Goal: Navigation & Orientation: Find specific page/section

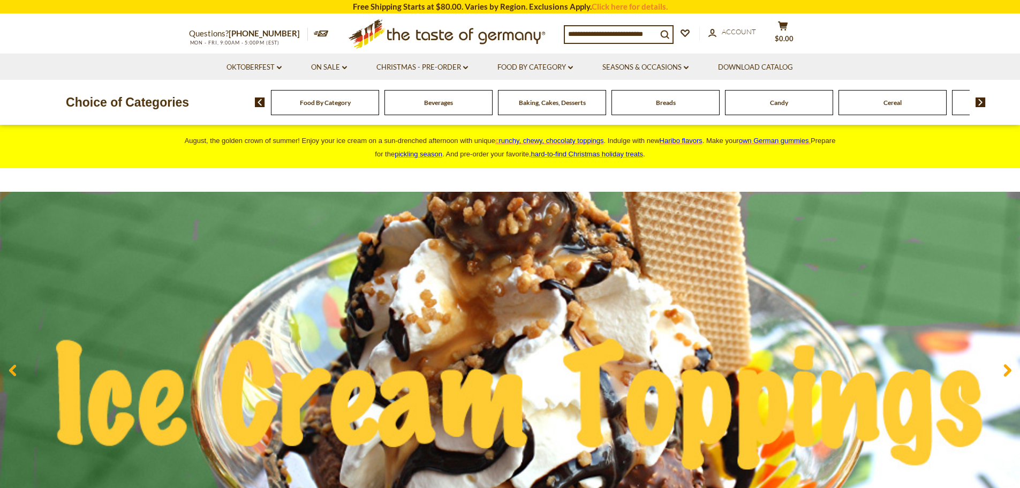
click at [984, 108] on div "Food By Category [GEOGRAPHIC_DATA] Baking, Cakes, Desserts Breads Candy Cereal …" at bounding box center [637, 102] width 765 height 26
click at [982, 102] on img at bounding box center [981, 102] width 10 height 10
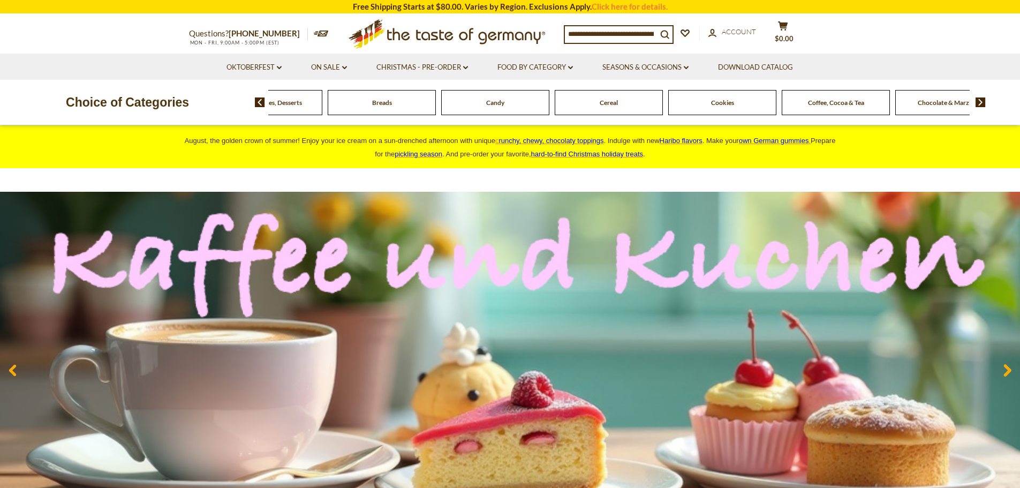
click at [982, 102] on img at bounding box center [981, 102] width 10 height 10
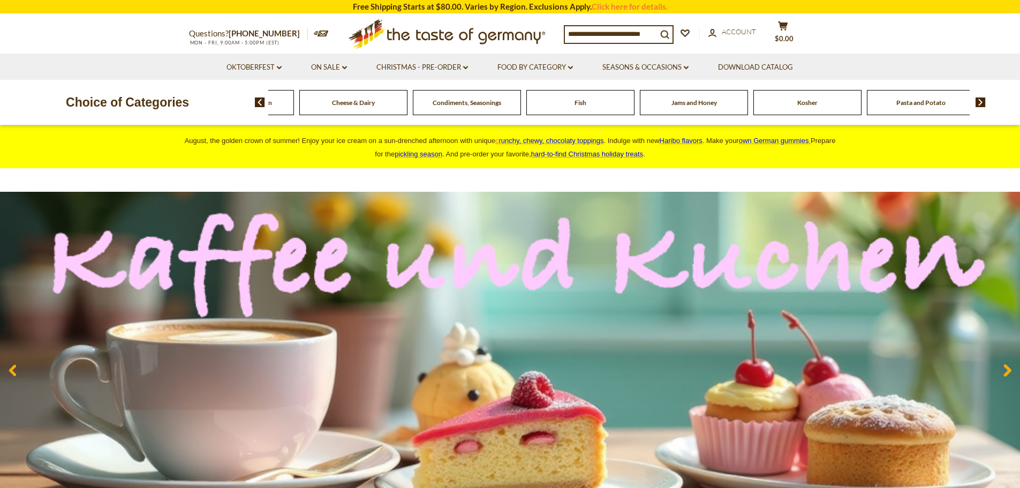
click at [982, 102] on img at bounding box center [981, 102] width 10 height 10
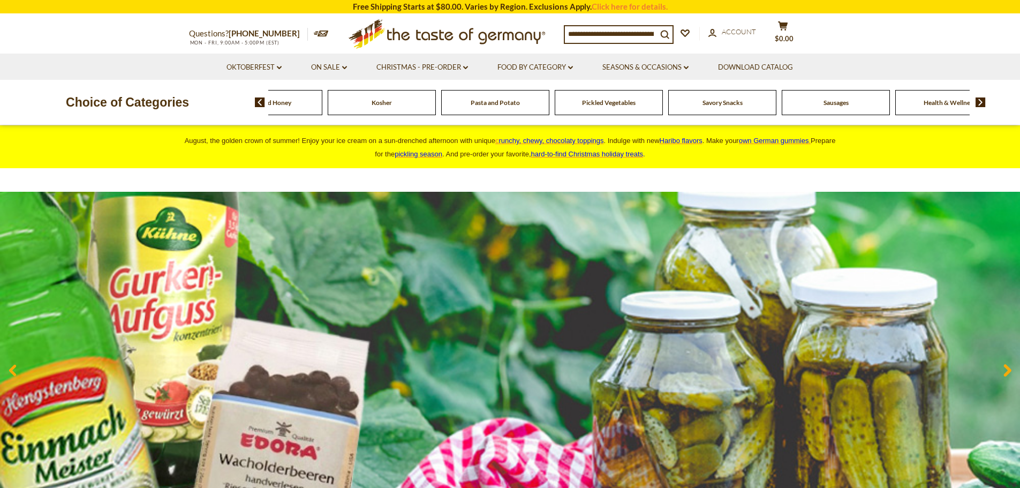
click at [982, 102] on img at bounding box center [981, 102] width 10 height 10
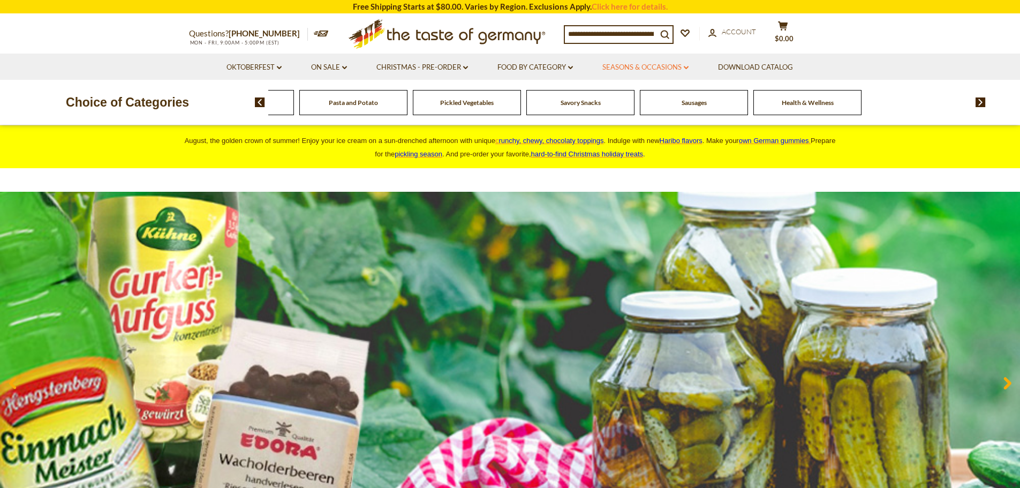
click at [687, 65] on link "Seasons & Occasions dropdown_arrow" at bounding box center [646, 68] width 86 height 12
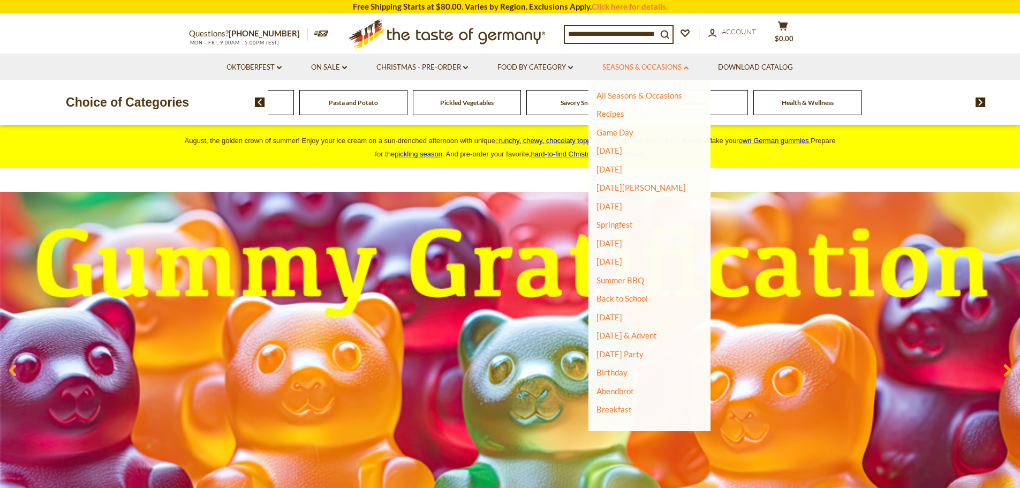
click at [687, 65] on link "Seasons & Occasions dropdown_arrow" at bounding box center [646, 68] width 86 height 12
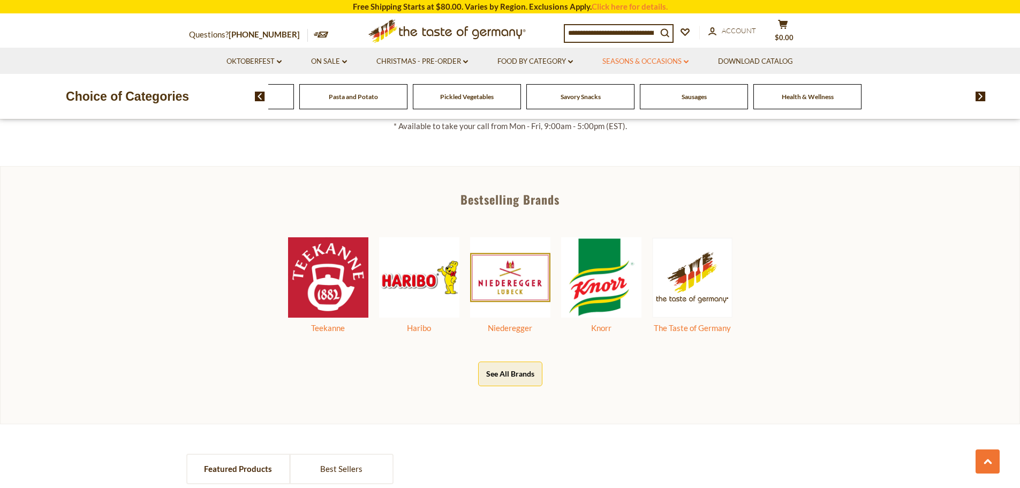
scroll to position [589, 0]
